Goal: Transaction & Acquisition: Purchase product/service

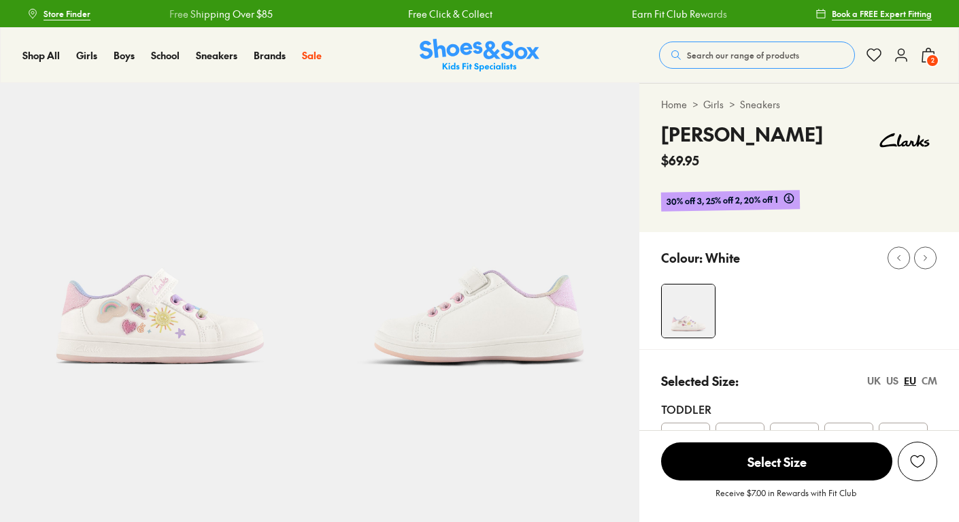
select select "*"
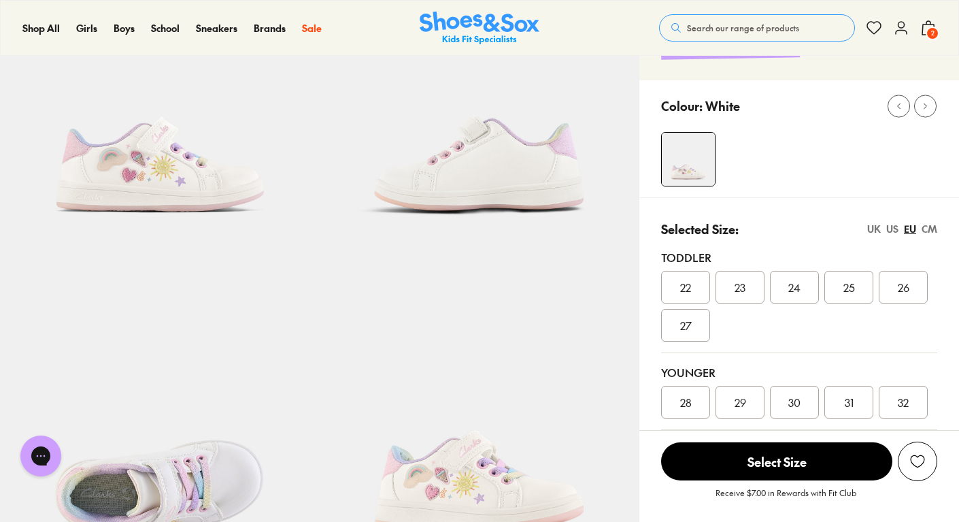
scroll to position [152, 0]
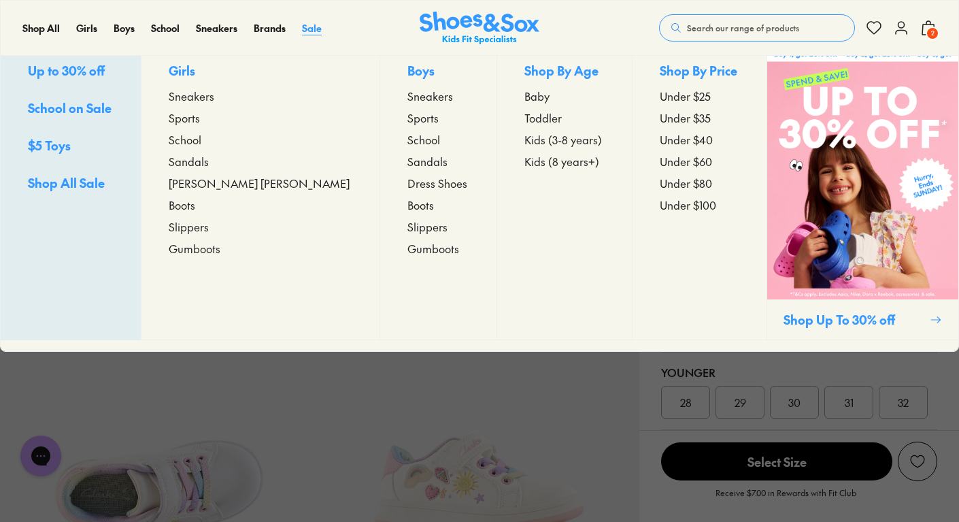
click at [315, 27] on span "Sale" at bounding box center [312, 28] width 20 height 14
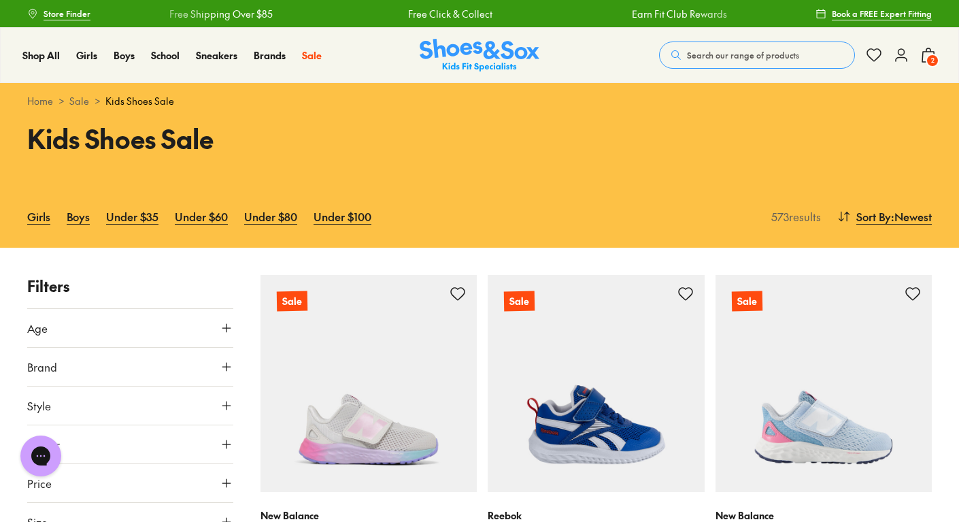
click at [35, 221] on link "Girls" at bounding box center [38, 216] width 23 height 30
click at [224, 363] on icon at bounding box center [227, 367] width 14 height 14
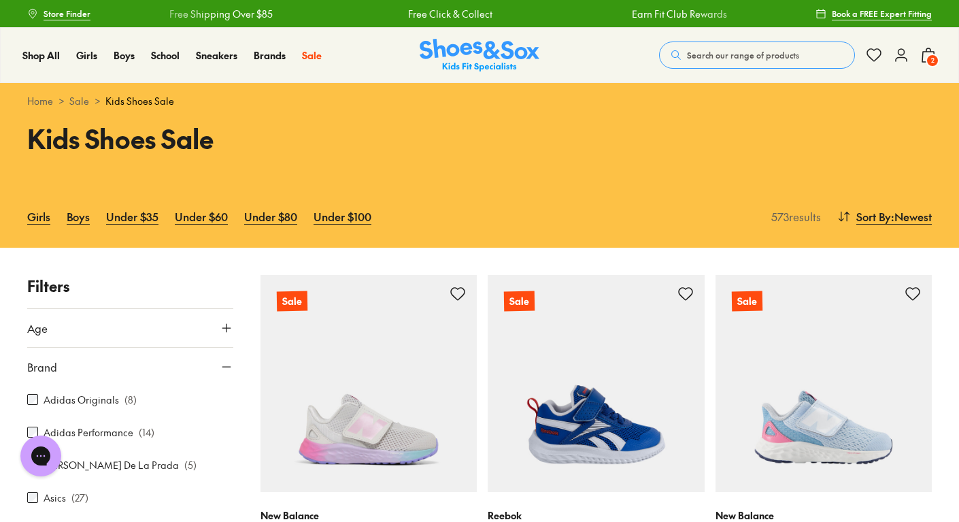
scroll to position [82, 0]
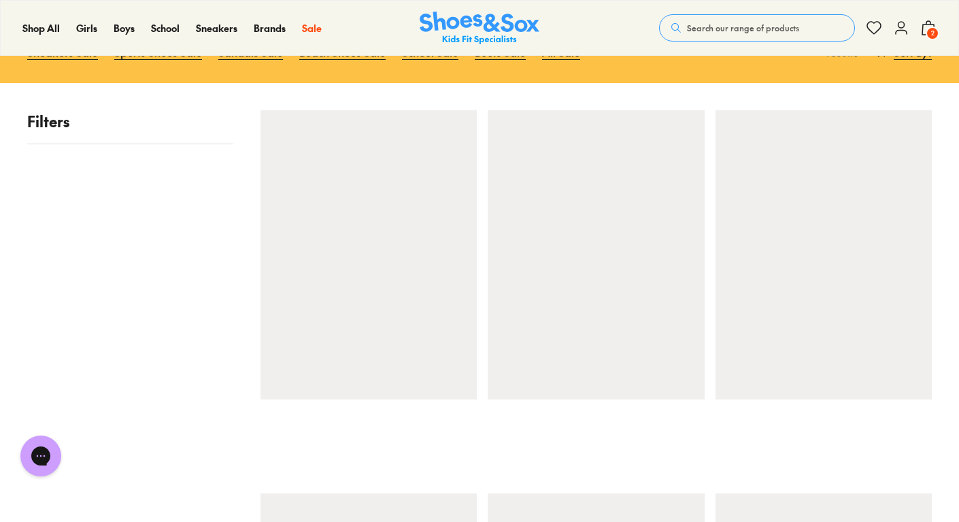
scroll to position [165, 0]
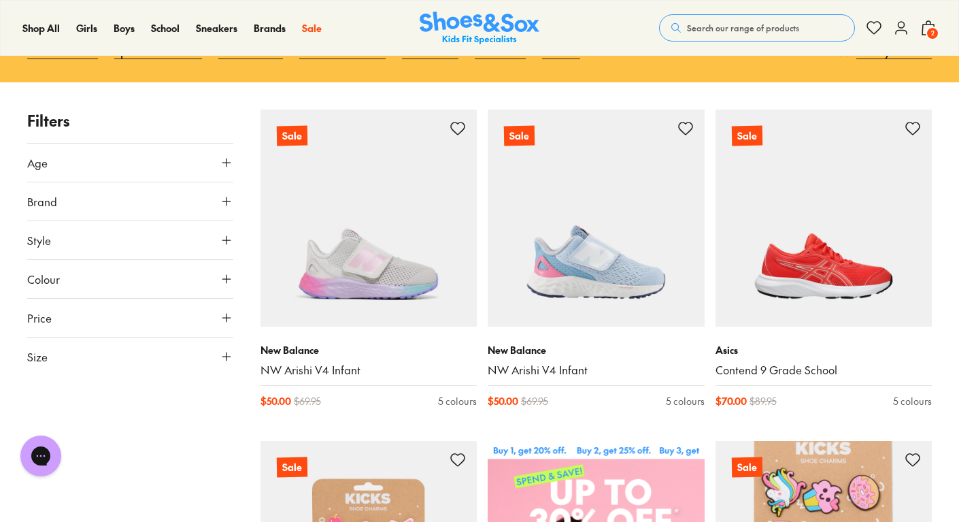
click at [40, 208] on span "Brand" at bounding box center [42, 201] width 30 height 16
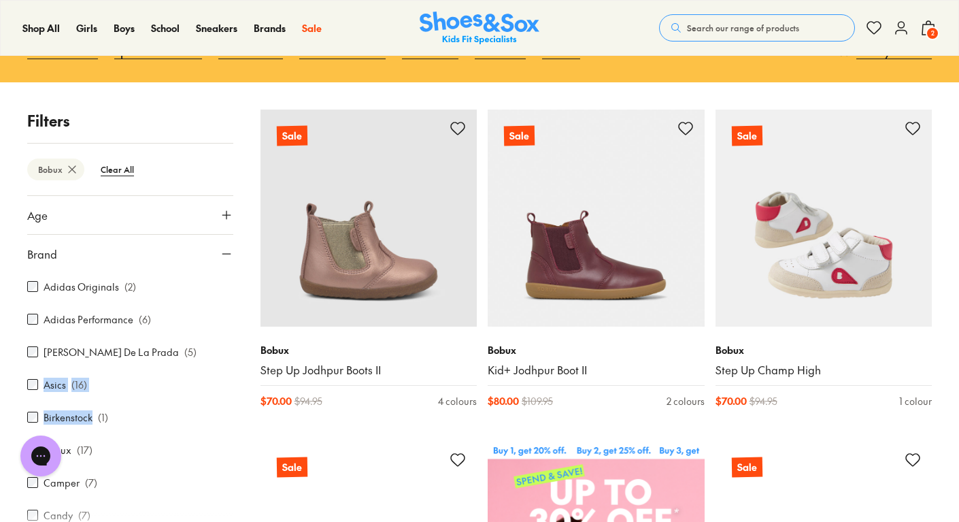
drag, startPoint x: 31, startPoint y: 390, endPoint x: 51, endPoint y: 409, distance: 27.0
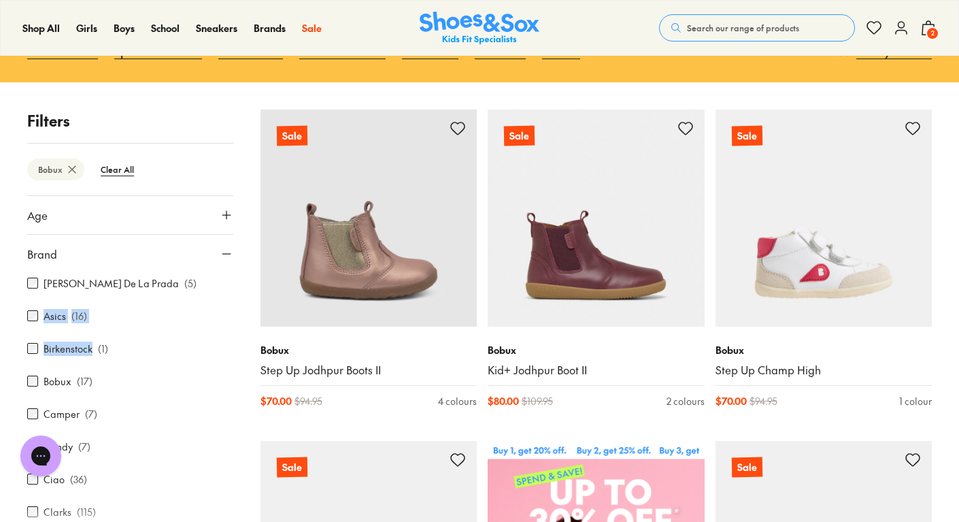
scroll to position [79, 0]
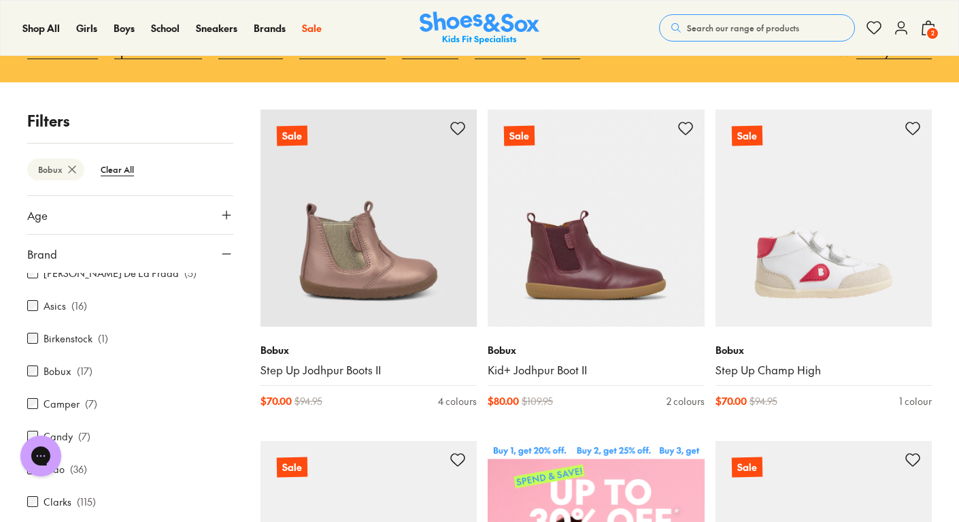
click at [261, 422] on div "Bobux Step Up Jodhpur Boots II $ 70.00 $ 94.95 4 colours" at bounding box center [369, 376] width 217 height 99
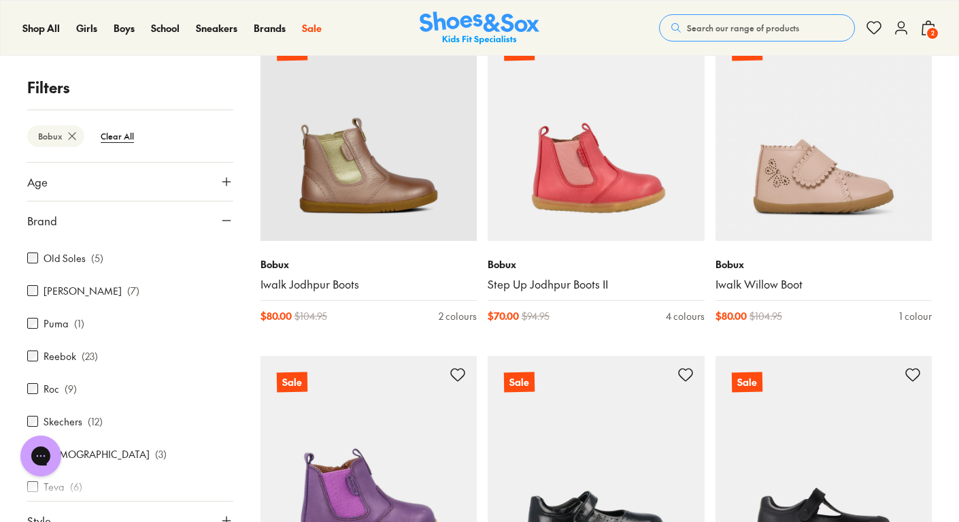
scroll to position [556, 0]
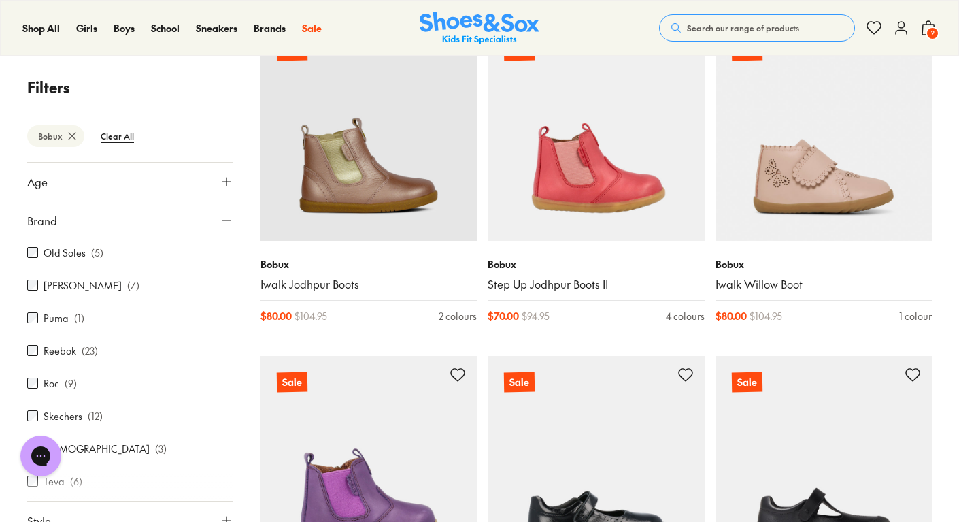
click at [124, 182] on button "Age" at bounding box center [130, 182] width 206 height 38
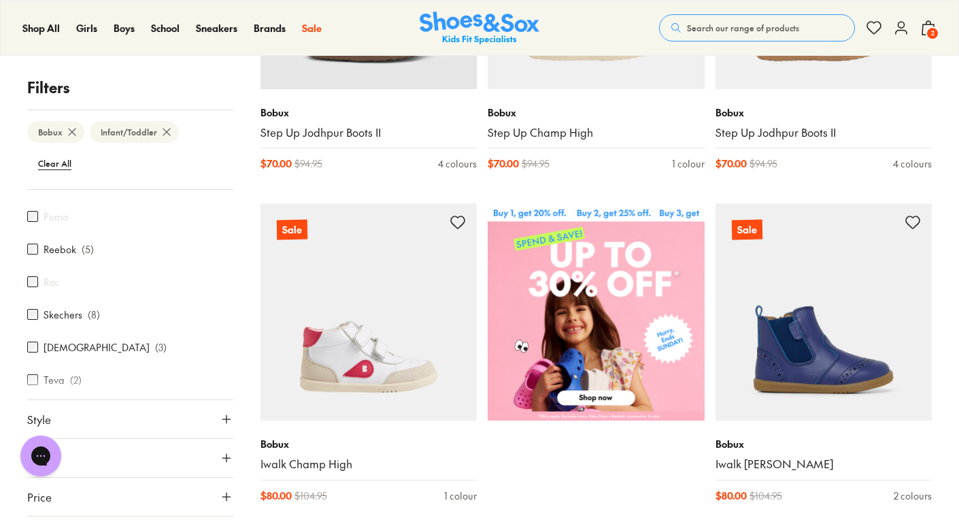
scroll to position [593, 0]
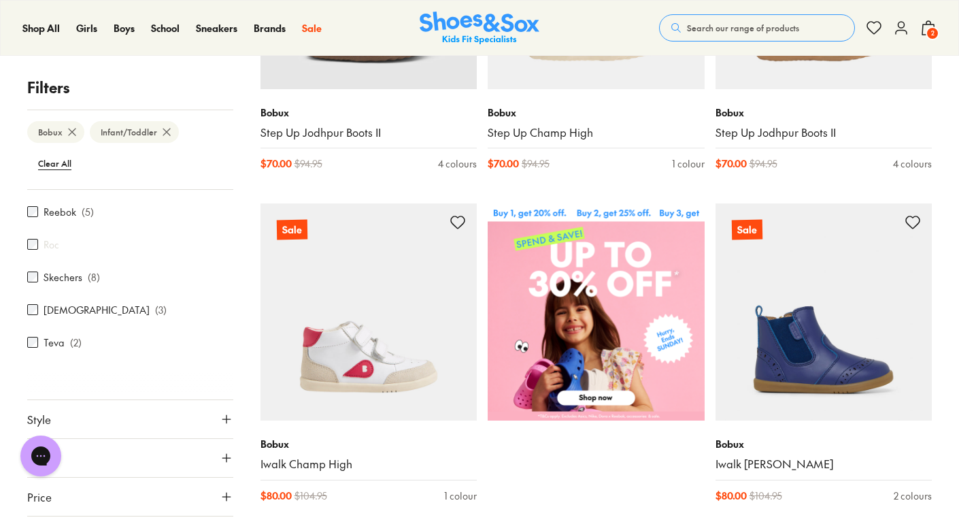
click at [144, 400] on button "Style" at bounding box center [130, 419] width 206 height 38
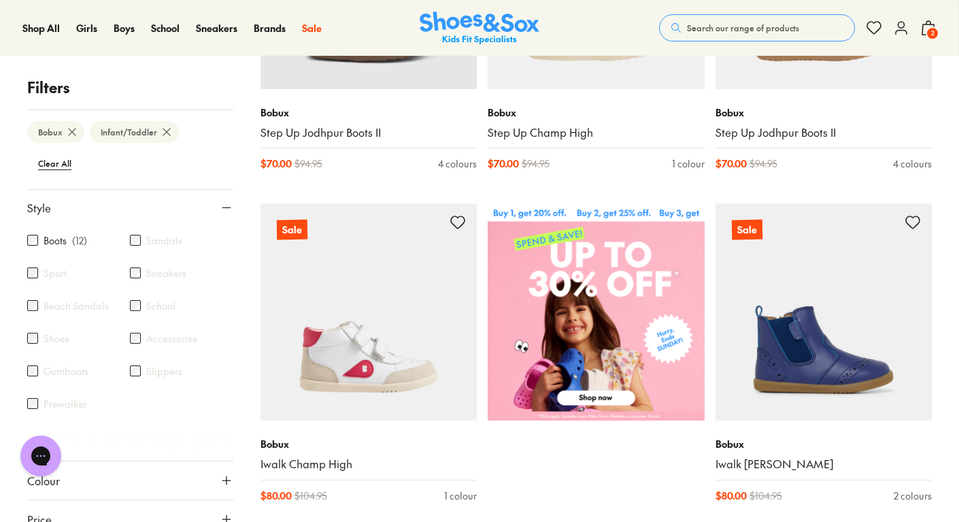
scroll to position [531, 0]
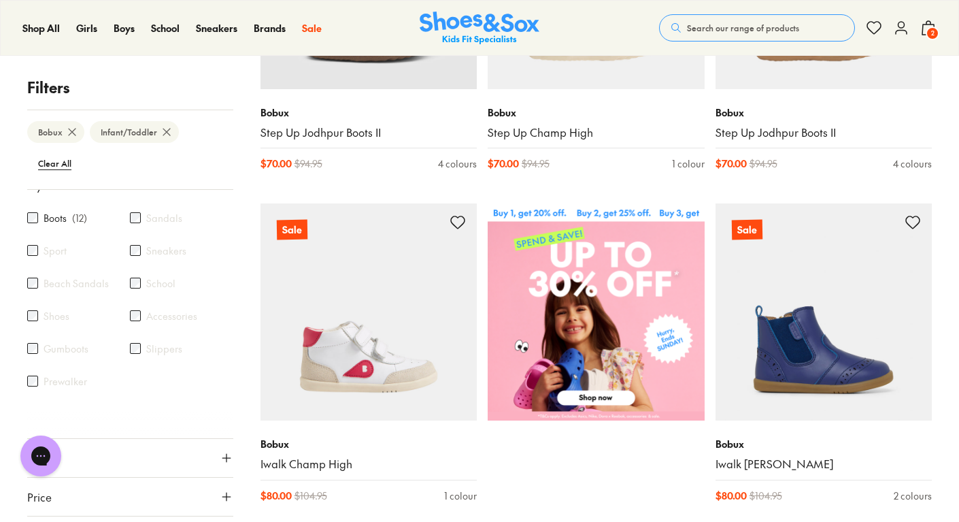
click at [85, 178] on div "Bobux Infant/Toddler Clear All" at bounding box center [130, 150] width 206 height 80
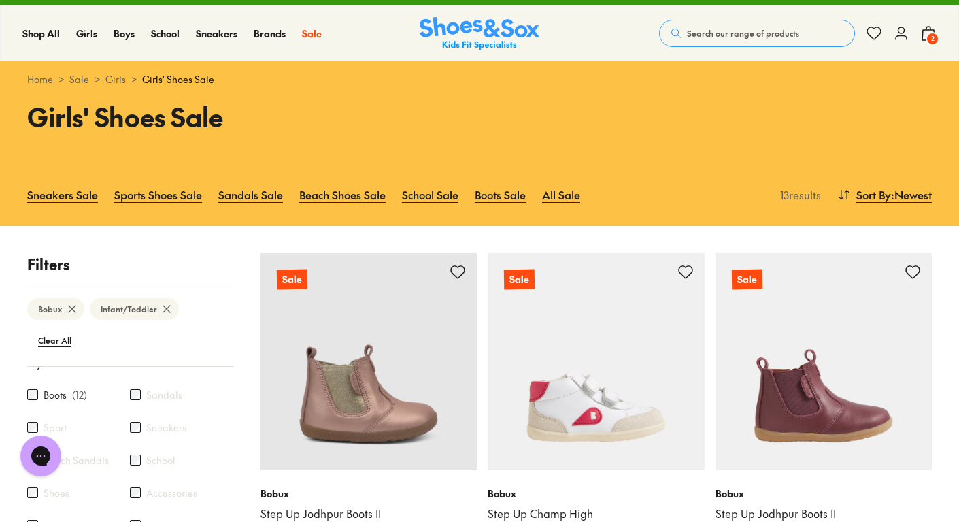
scroll to position [0, 0]
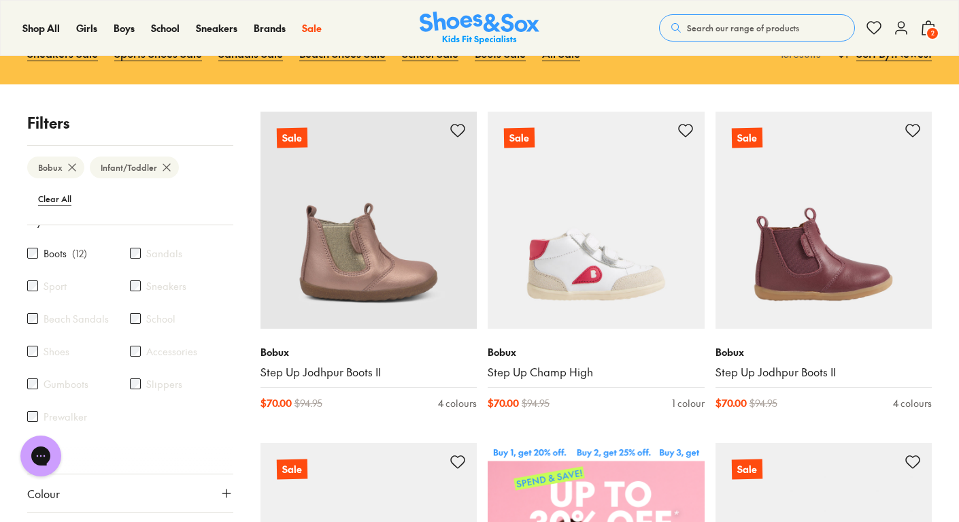
scroll to position [183, 0]
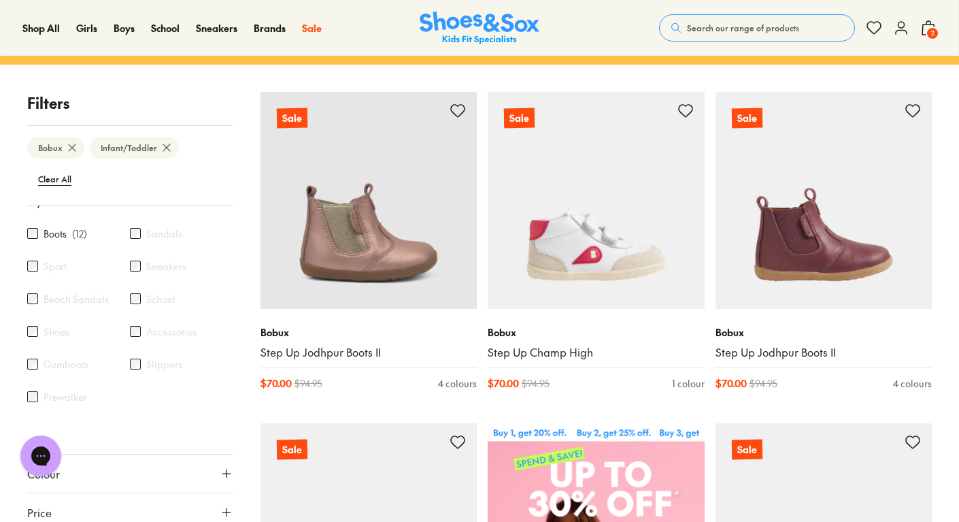
drag, startPoint x: 304, startPoint y: 435, endPoint x: 162, endPoint y: 433, distance: 142.2
click at [162, 454] on button "Colour" at bounding box center [130, 473] width 206 height 38
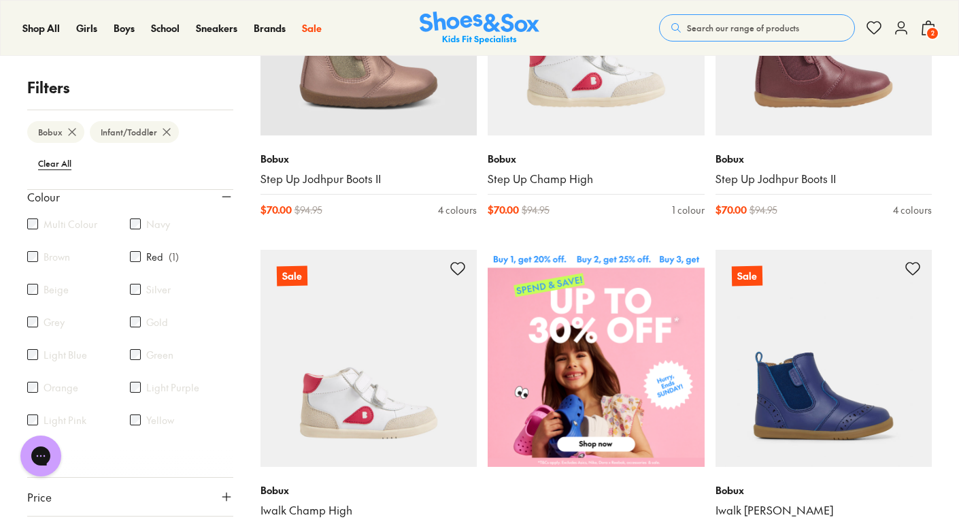
scroll to position [0, 0]
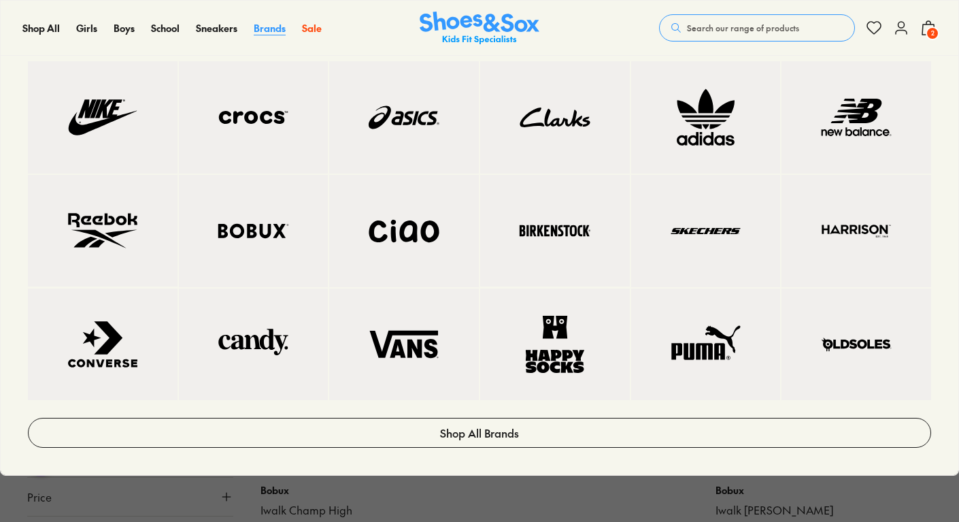
click at [264, 24] on span "Brands" at bounding box center [270, 28] width 32 height 14
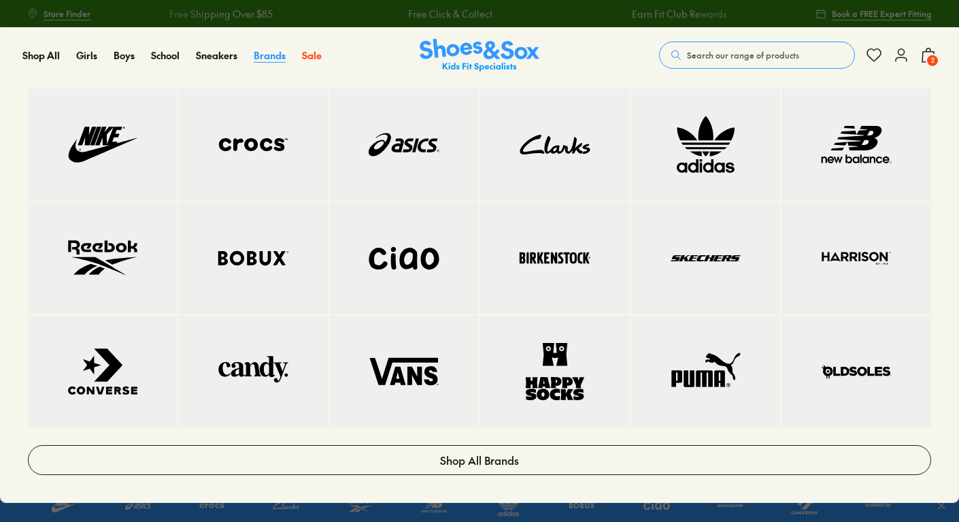
click at [261, 59] on span "Brands" at bounding box center [270, 55] width 32 height 14
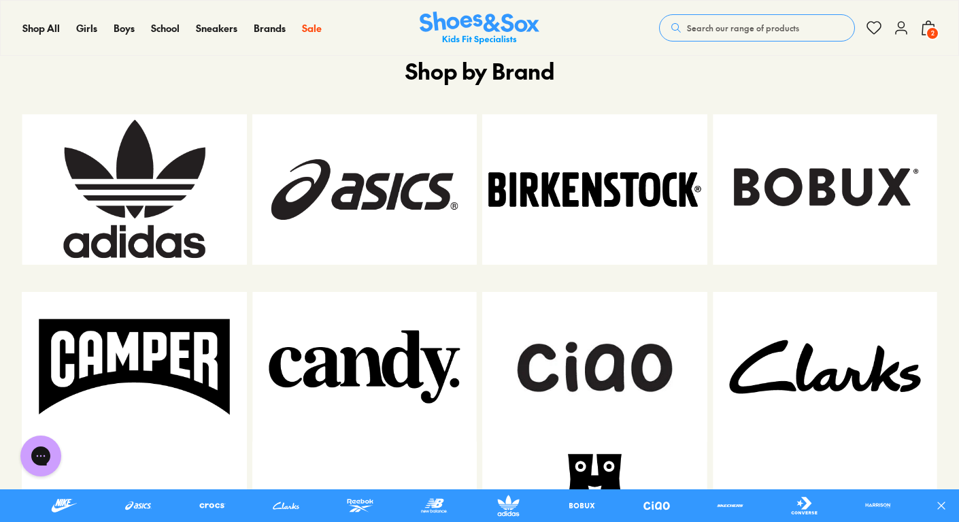
scroll to position [700, 0]
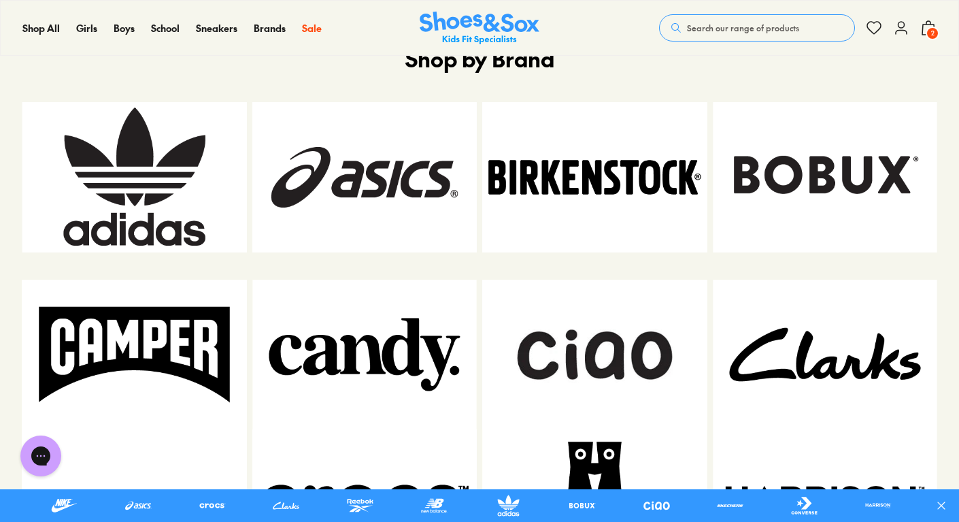
click at [838, 171] on img at bounding box center [825, 177] width 225 height 150
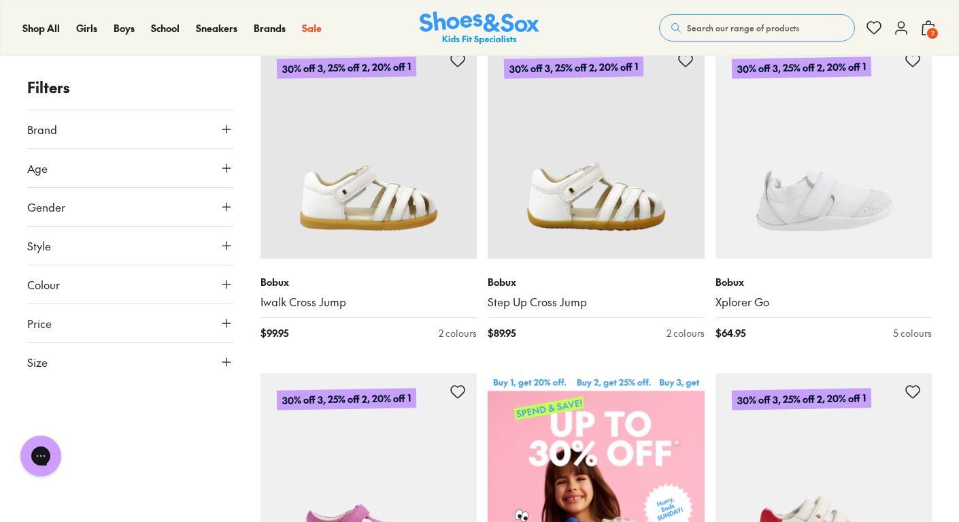
scroll to position [234, 0]
click at [229, 134] on icon at bounding box center [227, 129] width 14 height 14
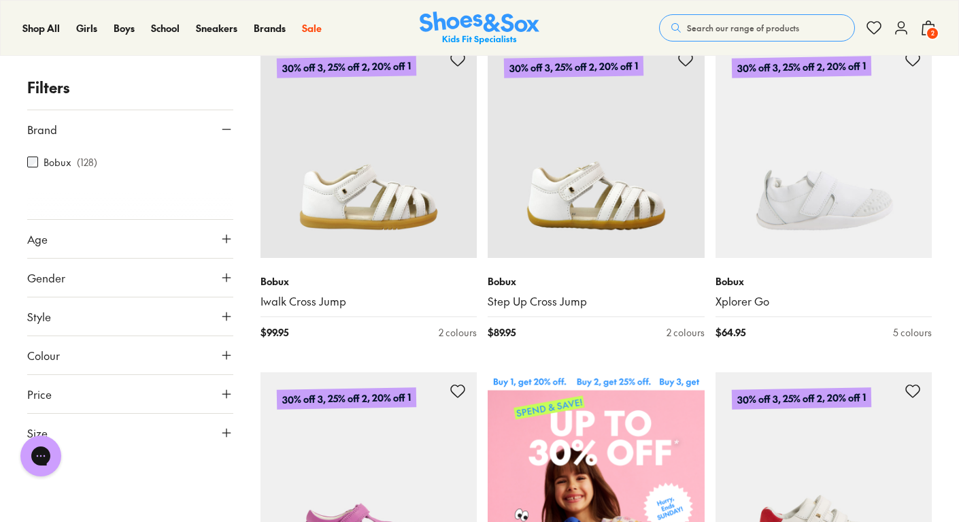
click at [84, 246] on button "Age" at bounding box center [130, 239] width 206 height 38
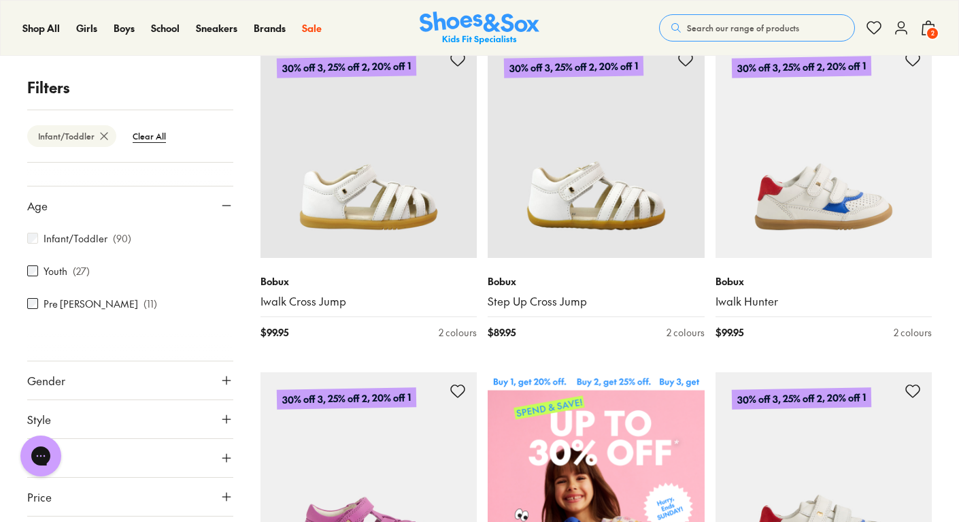
scroll to position [411, 0]
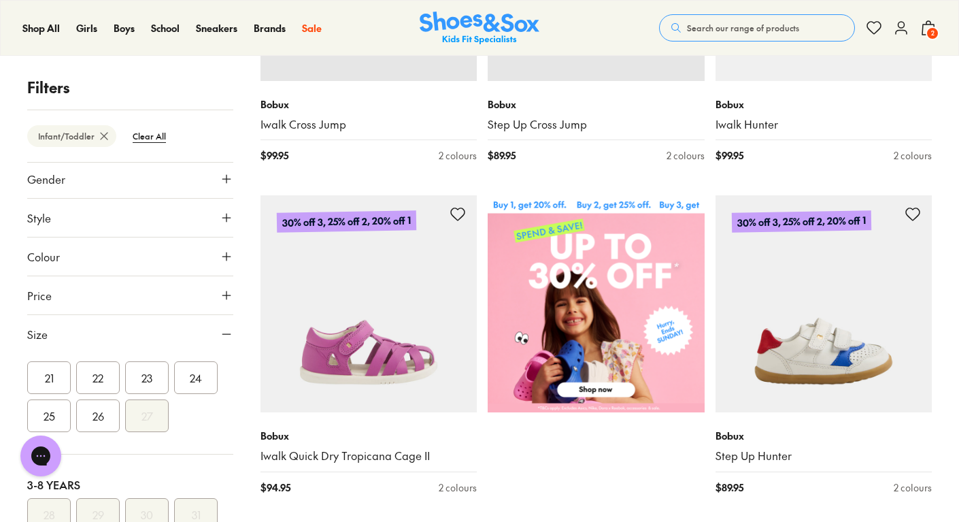
scroll to position [171, 0]
click at [71, 399] on button "25" at bounding box center [49, 415] width 44 height 33
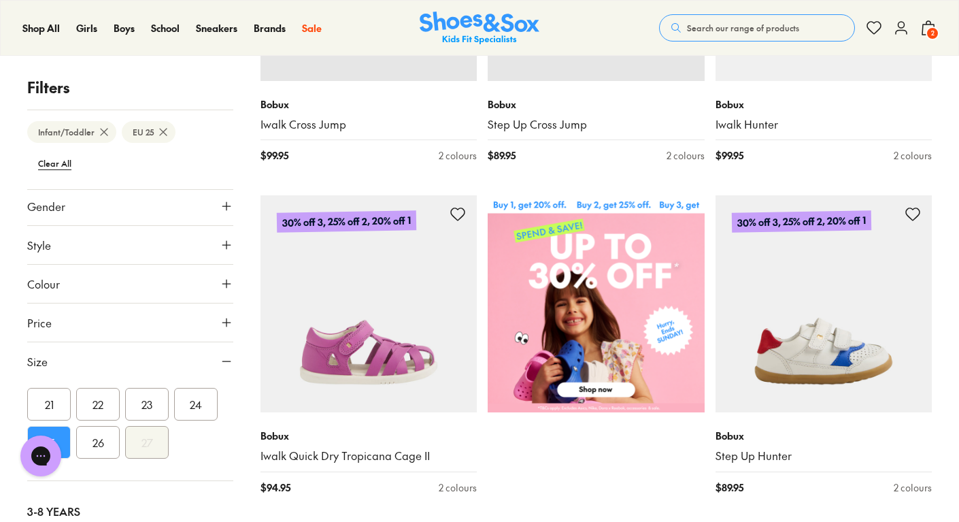
scroll to position [180, 0]
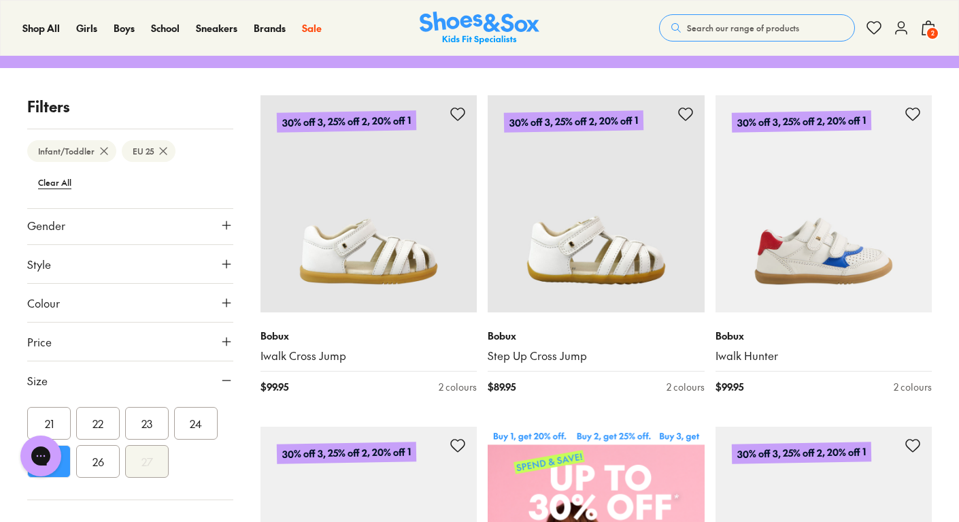
click at [120, 445] on button "26" at bounding box center [98, 461] width 44 height 33
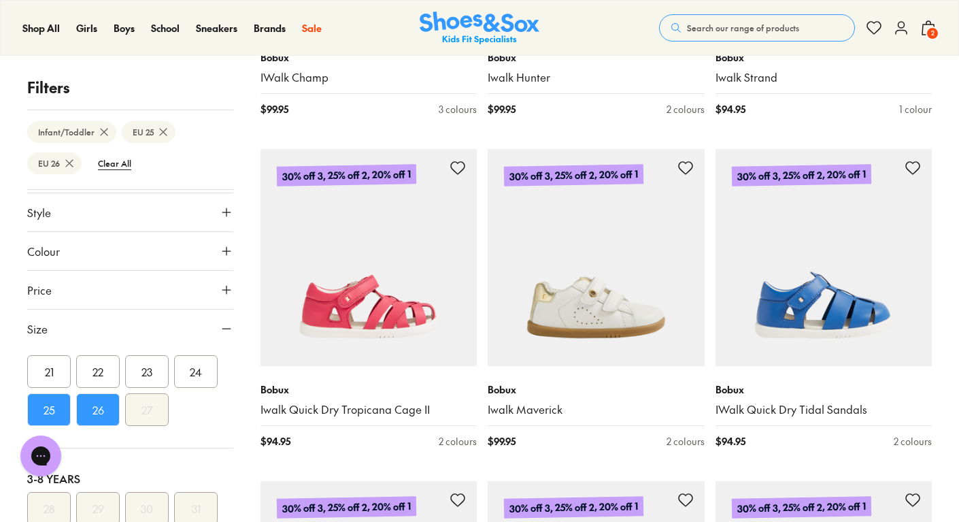
scroll to position [1124, 0]
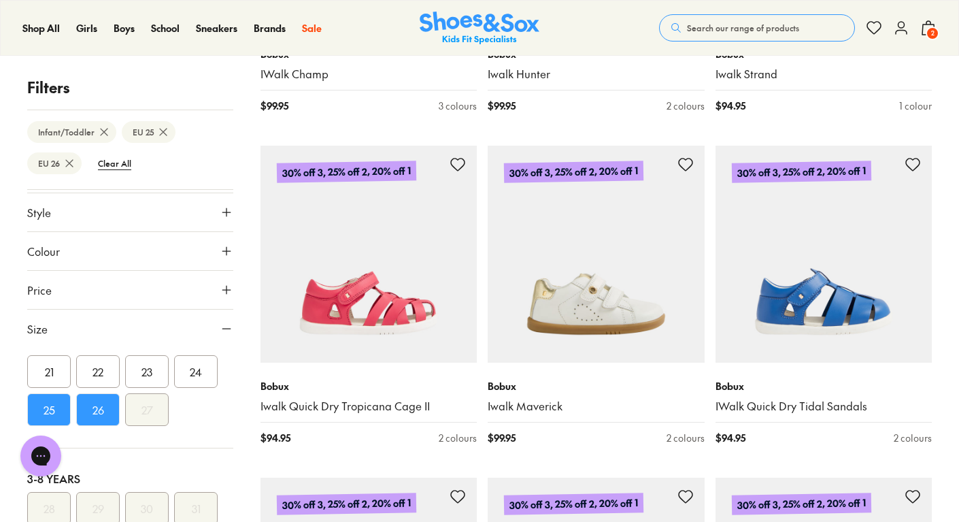
click at [375, 310] on img at bounding box center [369, 254] width 217 height 217
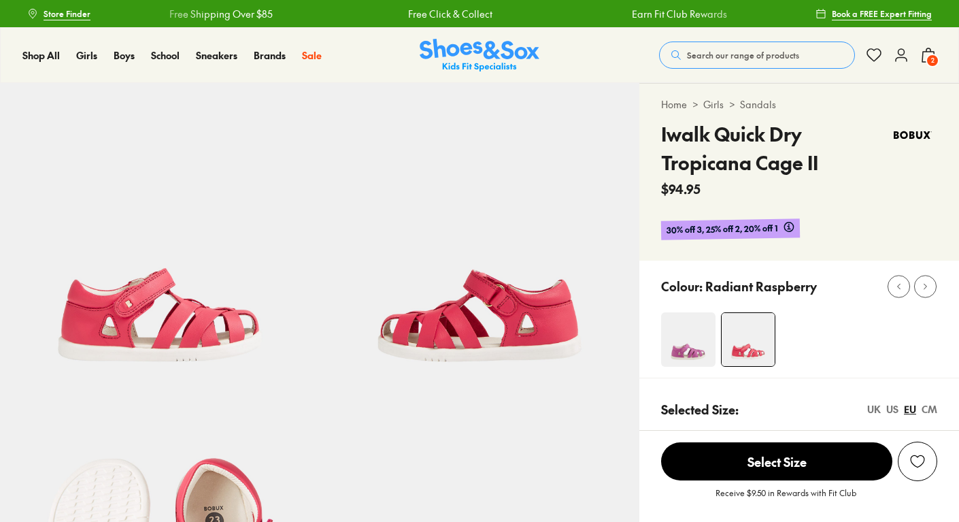
scroll to position [88, 0]
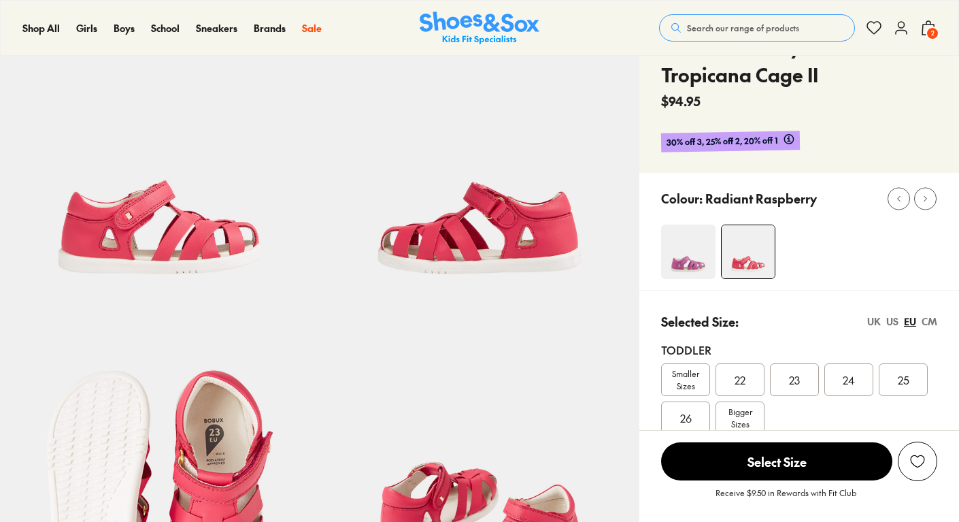
select select "*"
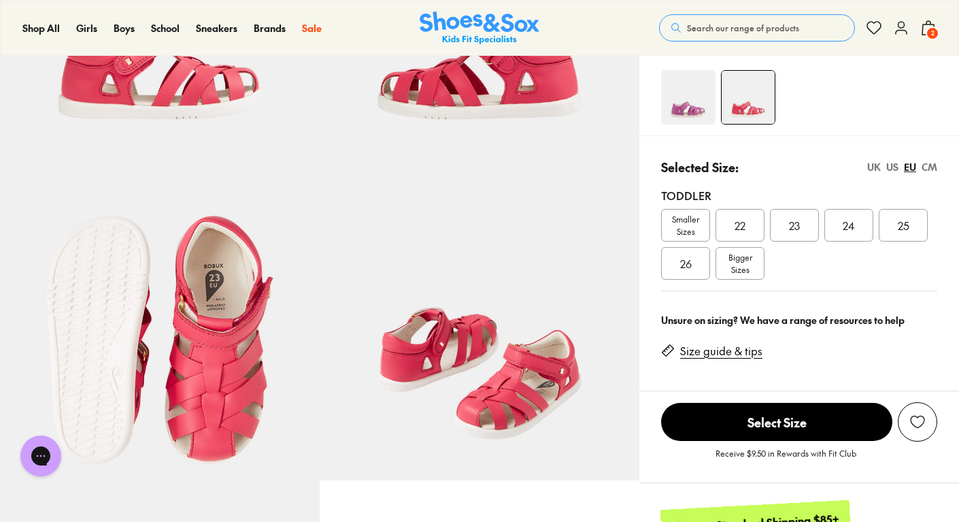
scroll to position [0, 0]
click at [903, 227] on span "25" at bounding box center [904, 225] width 12 height 16
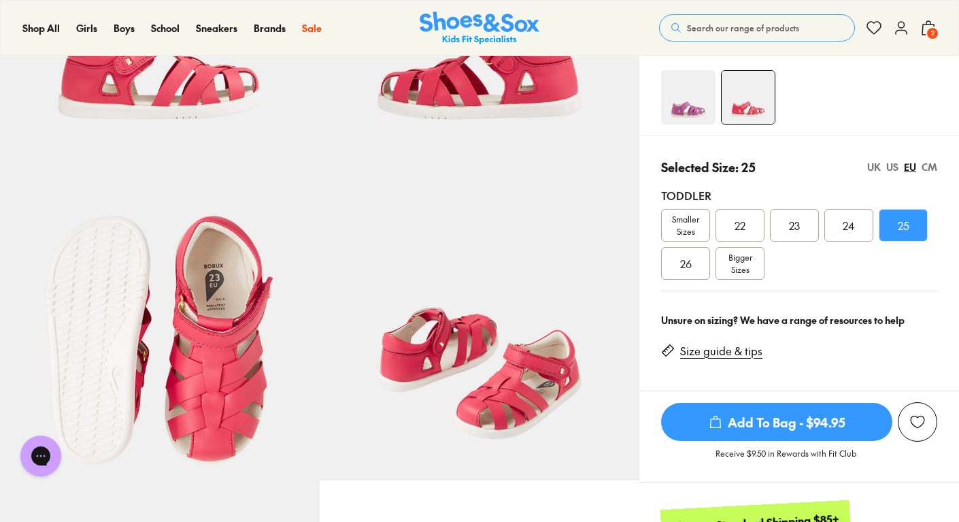
click at [792, 422] on span "Add To Bag - $94.95" at bounding box center [776, 422] width 231 height 38
click at [766, 418] on span "Add To Bag - $94.95" at bounding box center [776, 422] width 231 height 38
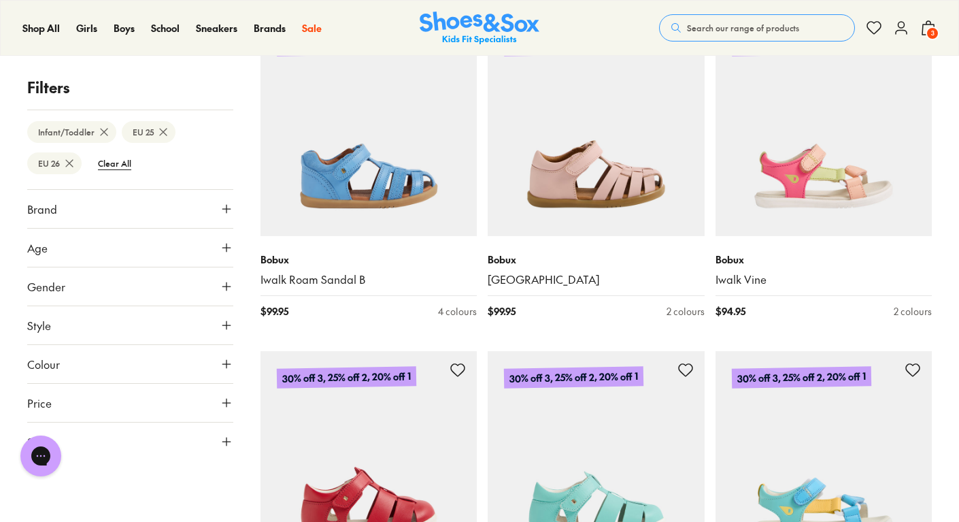
scroll to position [1915, 0]
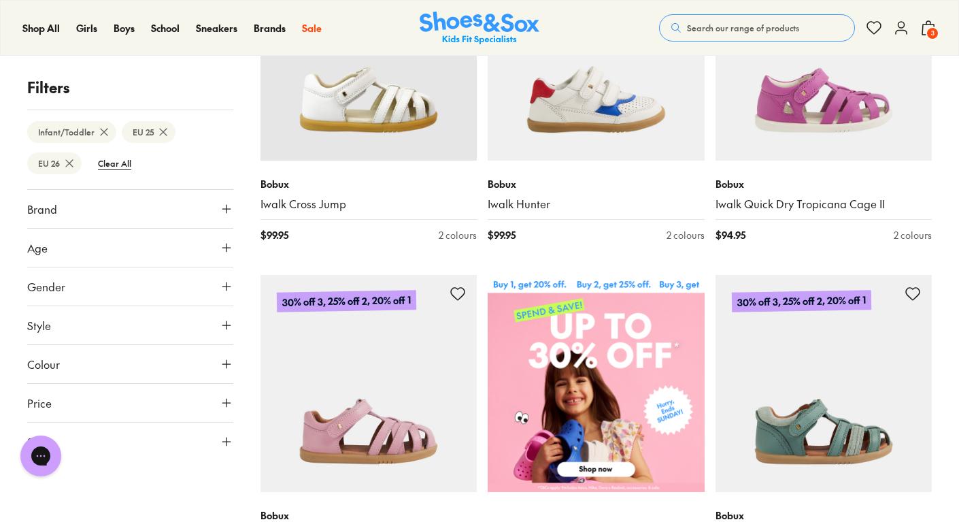
scroll to position [322, 0]
